Goal: Transaction & Acquisition: Purchase product/service

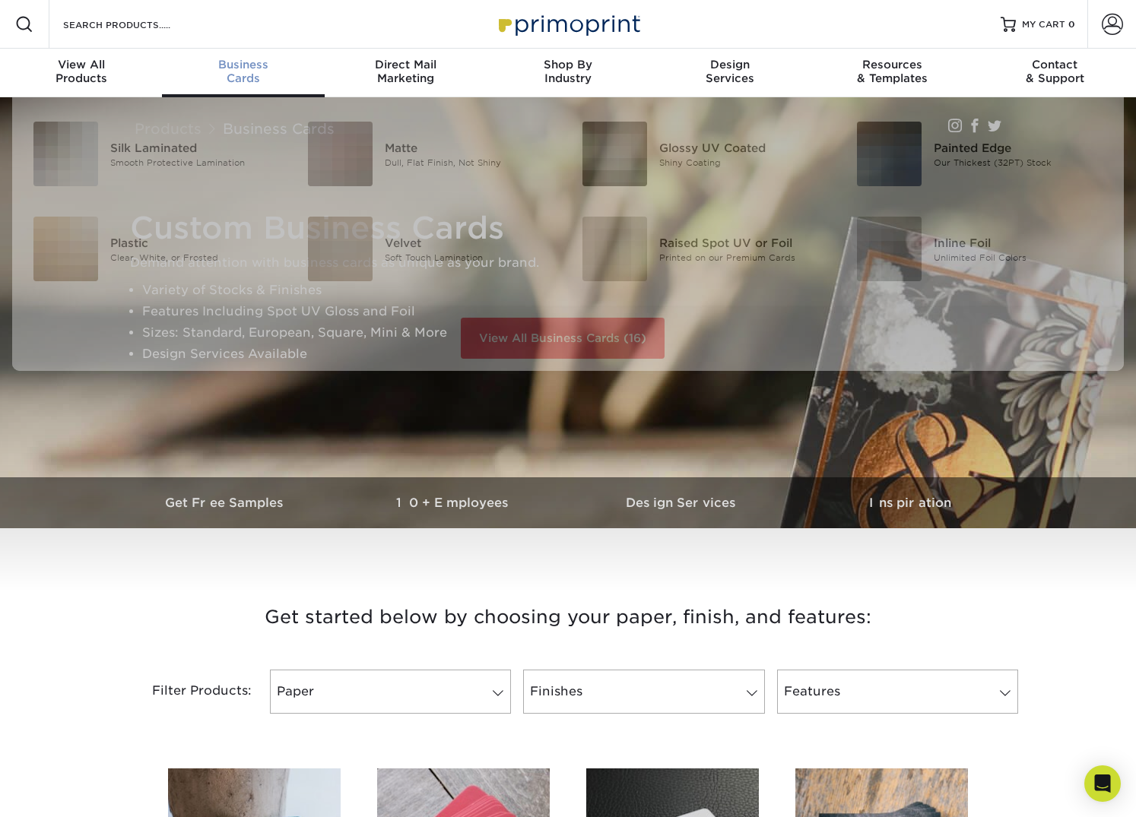
drag, startPoint x: 252, startPoint y: 76, endPoint x: 255, endPoint y: 90, distance: 14.8
click at [252, 76] on div "Business Cards" at bounding box center [243, 71] width 162 height 27
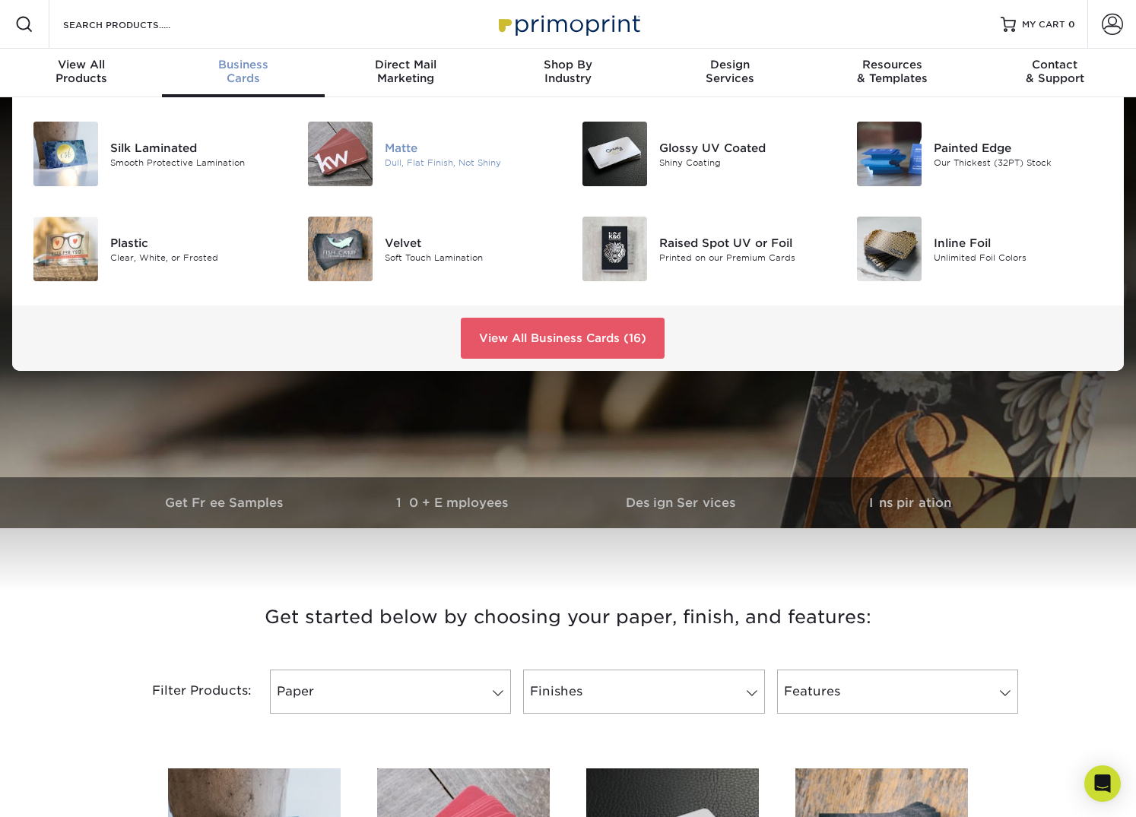
click at [404, 145] on div "Matte" at bounding box center [471, 147] width 172 height 17
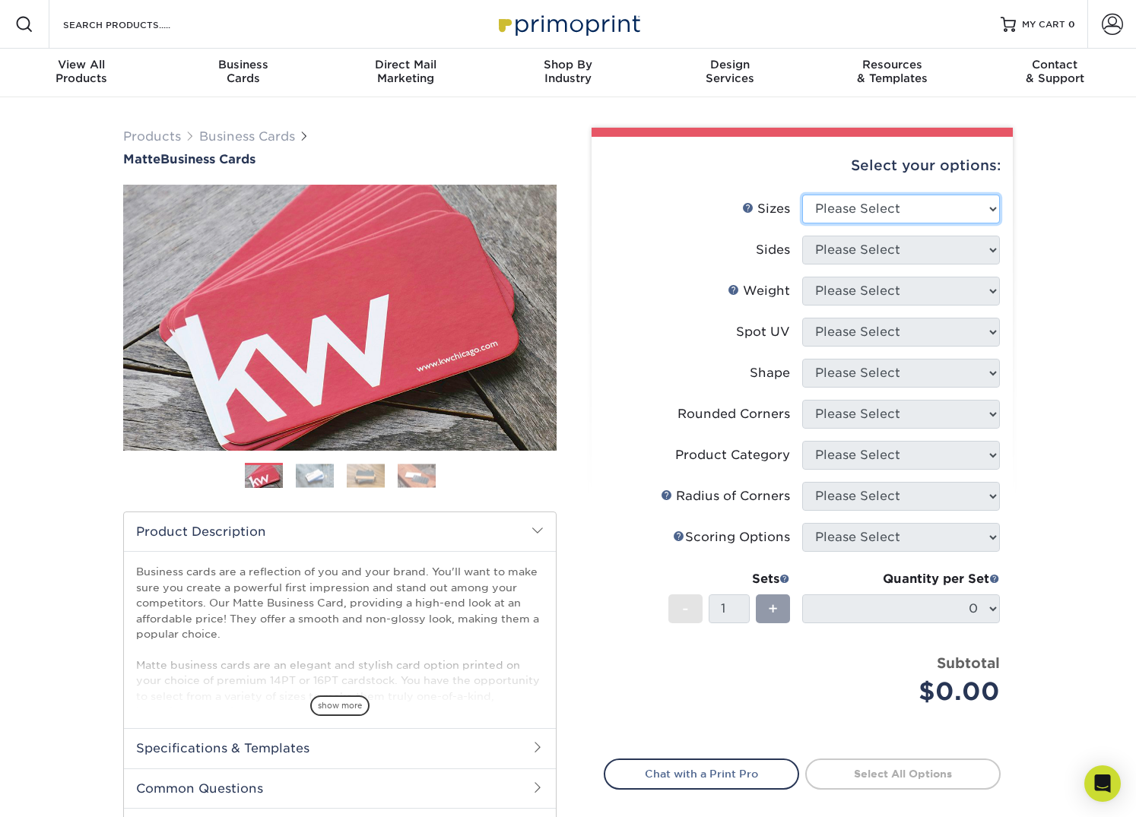
select select "2.00x3.50"
select select "13abbda7-1d64-4f25-8bb2-c179b224825d"
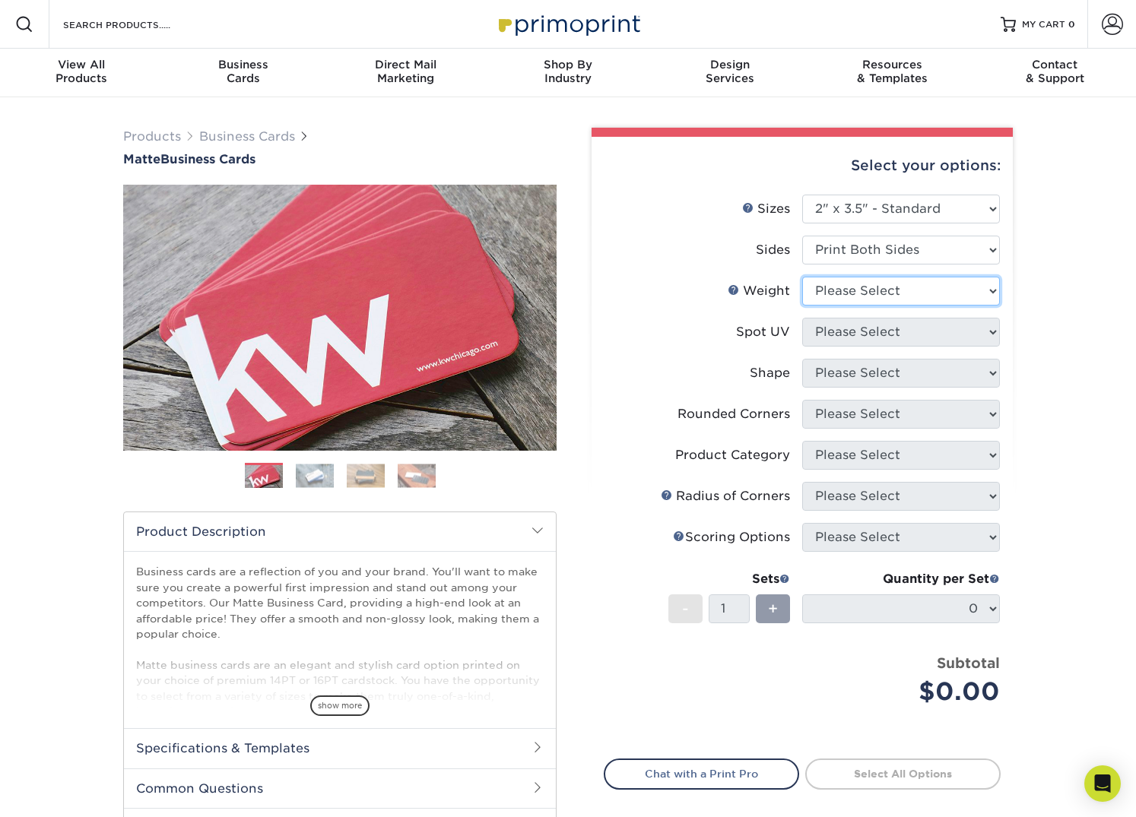
select select "16PT"
select select "0"
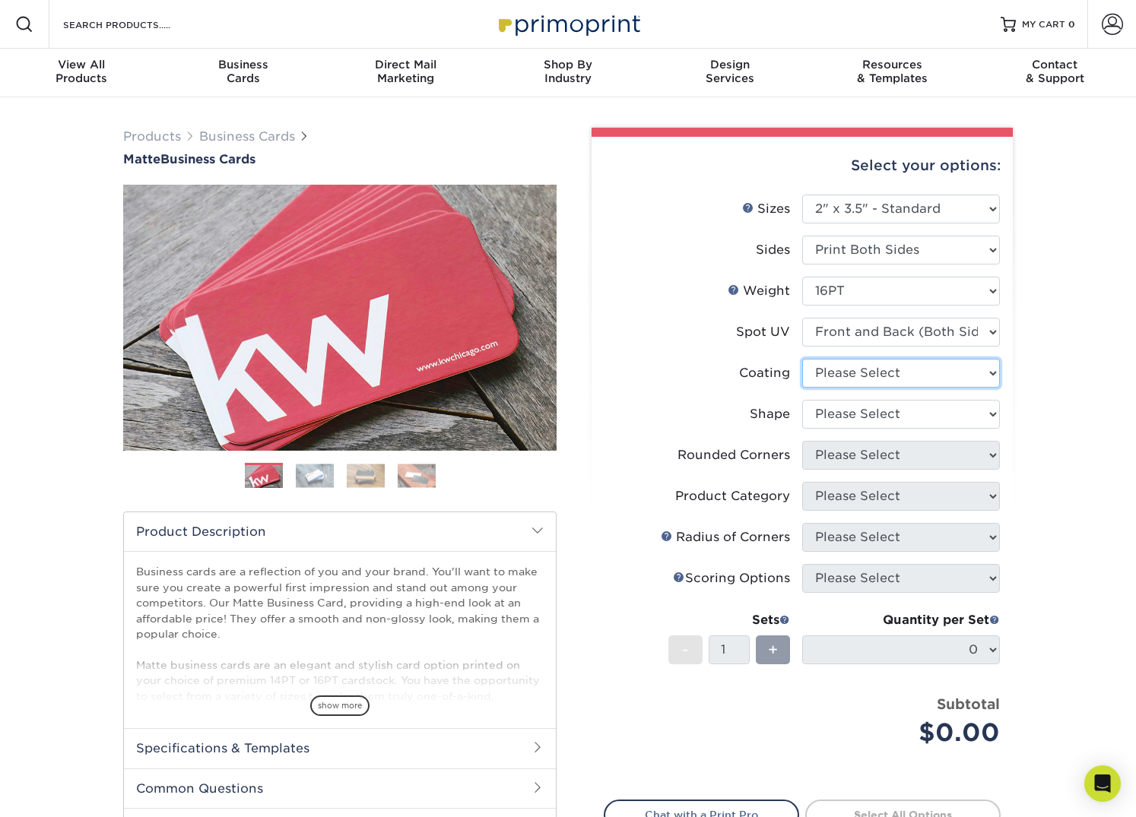
select select "121bb7b5-3b4d-429f-bd8d-bbf80e953313"
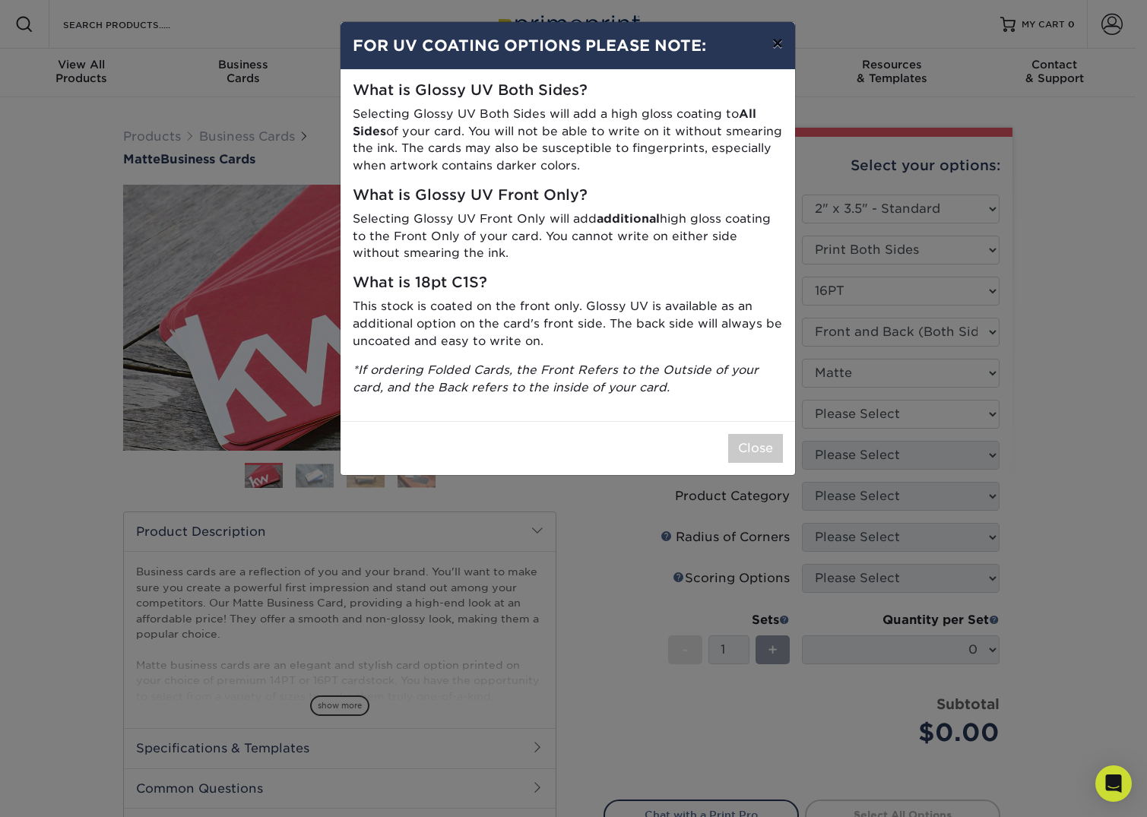
click at [776, 43] on button "×" at bounding box center [777, 43] width 35 height 43
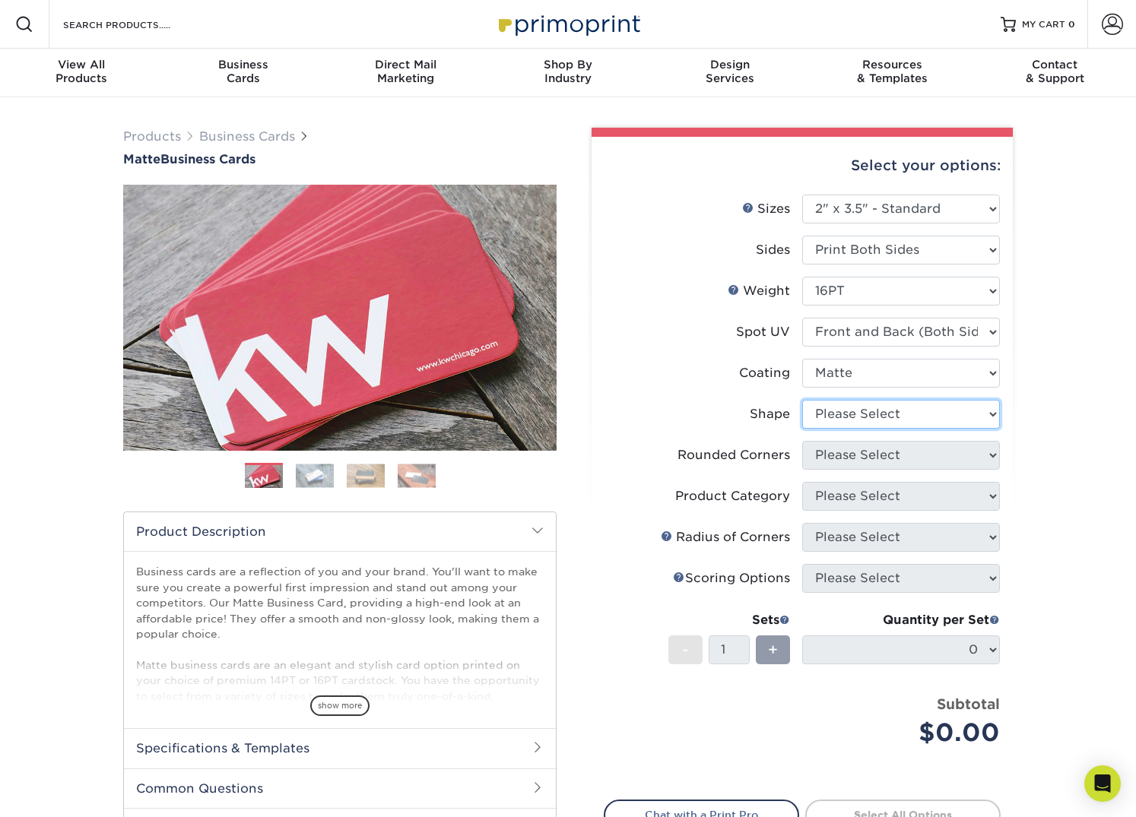
select select "standard"
select select "0"
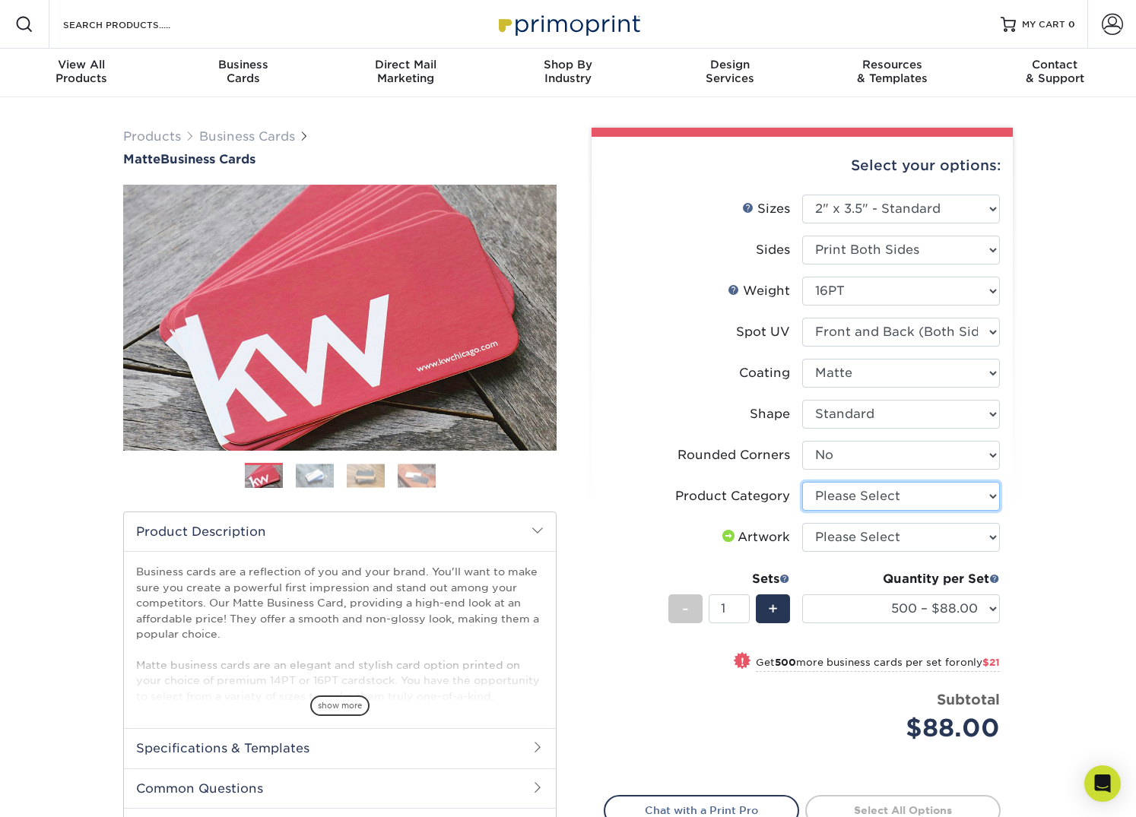
select select "3b5148f1-0588-4f88-a218-97bcfdce65c1"
